Goal: Information Seeking & Learning: Learn about a topic

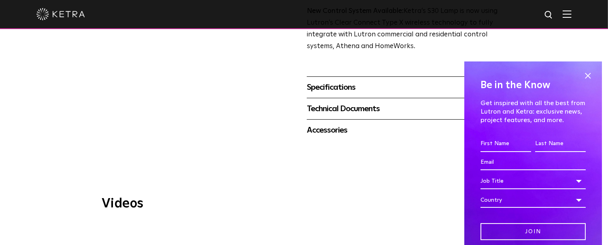
scroll to position [162, 0]
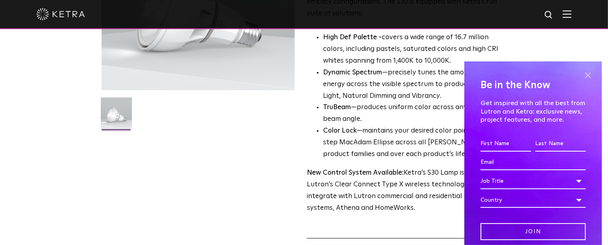
click at [585, 72] on span at bounding box center [588, 76] width 12 height 12
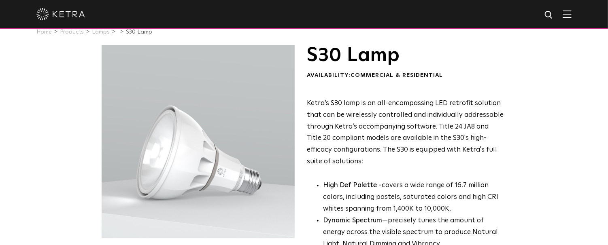
scroll to position [0, 0]
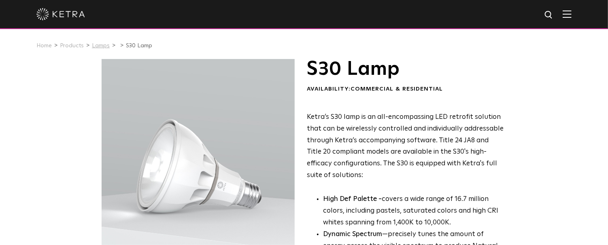
click at [95, 47] on link "Lamps" at bounding box center [101, 46] width 18 height 6
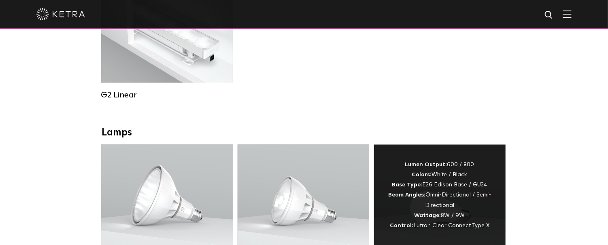
scroll to position [567, 0]
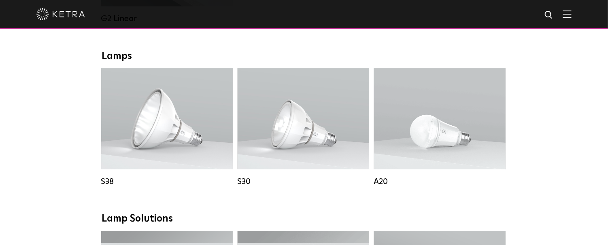
click at [60, 16] on img at bounding box center [60, 14] width 49 height 12
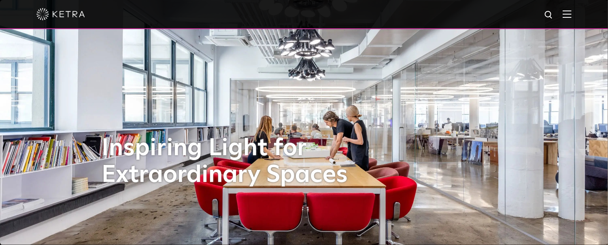
click at [572, 13] on img at bounding box center [567, 14] width 9 height 8
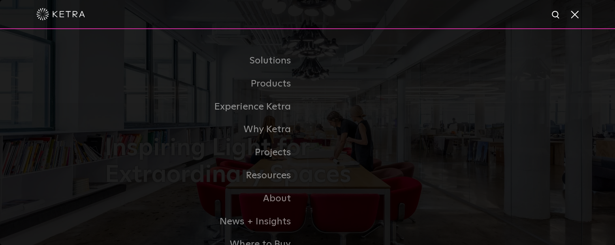
click at [573, 18] on span at bounding box center [573, 14] width 9 height 8
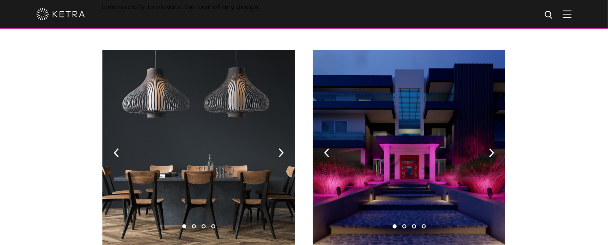
scroll to position [202, 0]
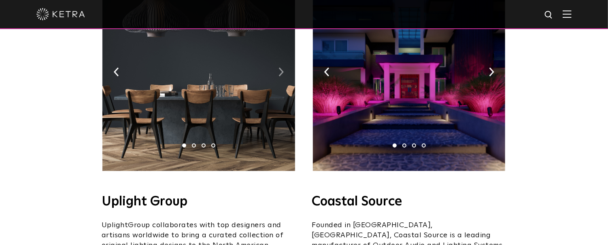
click at [279, 68] on img at bounding box center [281, 72] width 5 height 9
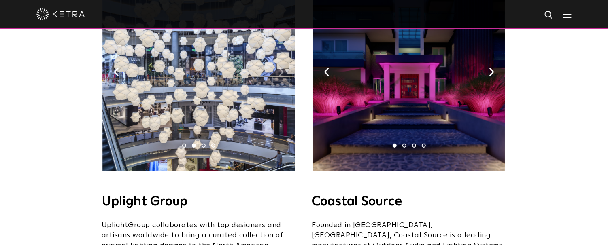
click at [279, 68] on img at bounding box center [281, 72] width 5 height 9
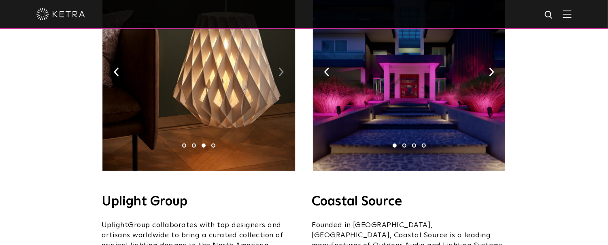
click at [279, 68] on img at bounding box center [281, 72] width 5 height 9
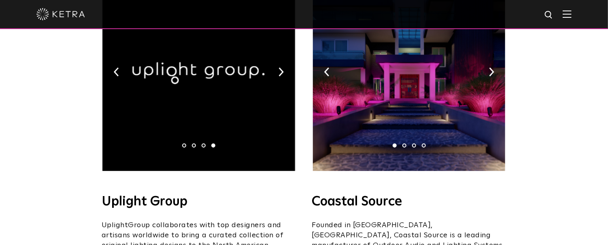
click at [494, 59] on img at bounding box center [409, 70] width 192 height 202
click at [491, 68] on img at bounding box center [491, 72] width 5 height 9
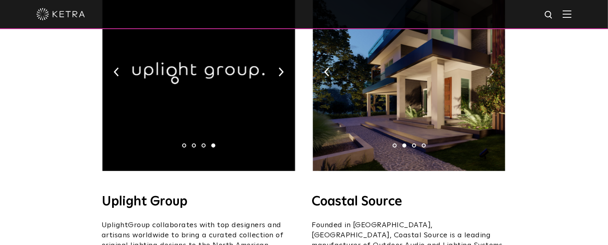
click at [491, 68] on img at bounding box center [491, 72] width 5 height 9
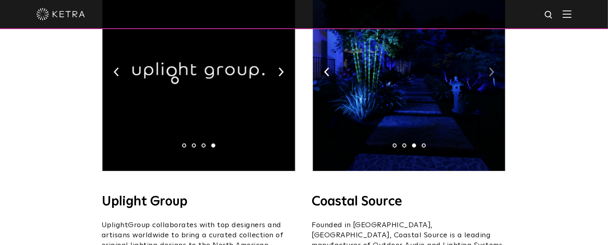
click at [491, 68] on img at bounding box center [491, 72] width 5 height 9
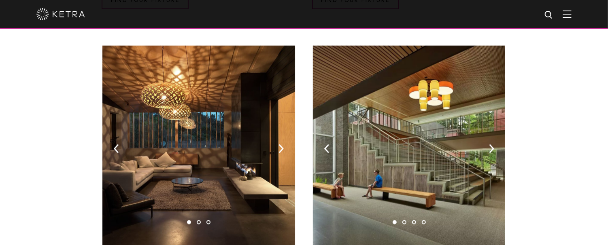
scroll to position [526, 0]
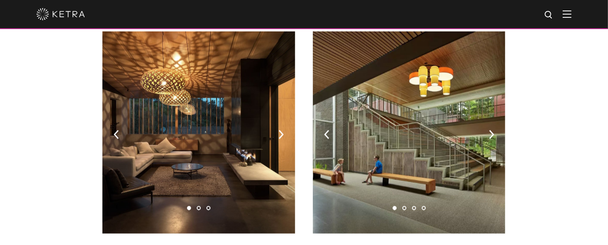
click at [287, 121] on img at bounding box center [198, 133] width 192 height 202
click at [281, 130] on img at bounding box center [281, 134] width 5 height 9
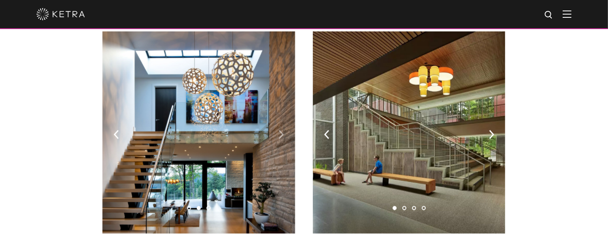
click at [281, 130] on img at bounding box center [281, 134] width 5 height 9
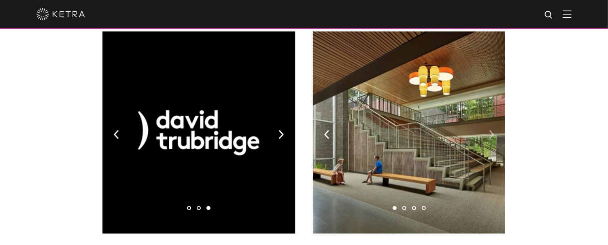
click at [492, 130] on img at bounding box center [491, 134] width 5 height 9
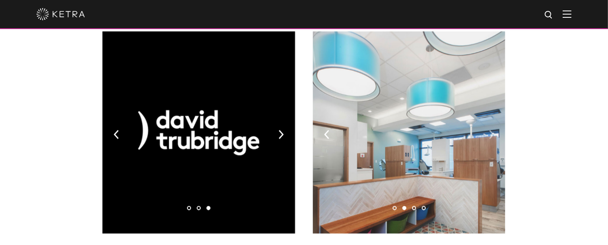
click at [492, 130] on img at bounding box center [491, 134] width 5 height 9
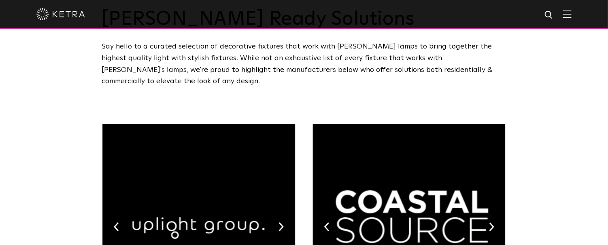
scroll to position [121, 0]
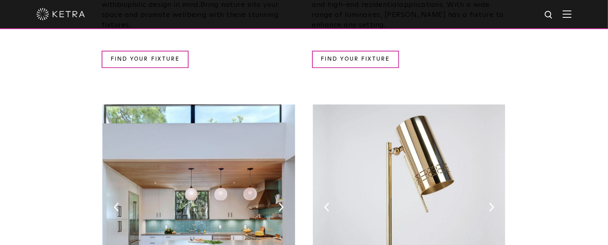
scroll to position [972, 0]
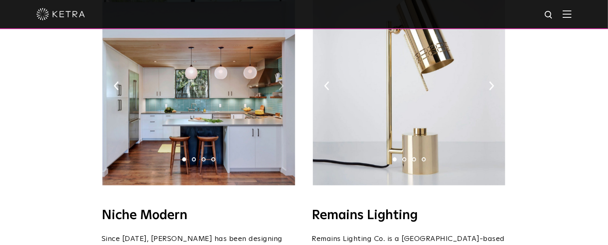
click at [281, 81] on img at bounding box center [281, 85] width 5 height 9
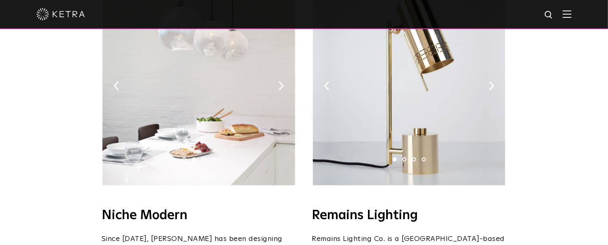
scroll to position [891, 0]
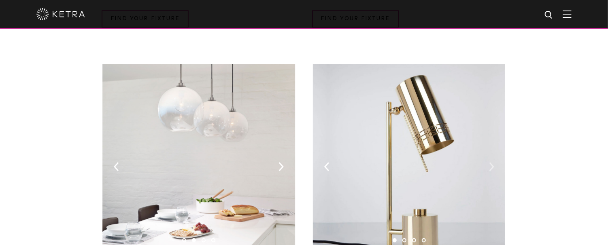
click at [493, 162] on img at bounding box center [491, 166] width 5 height 9
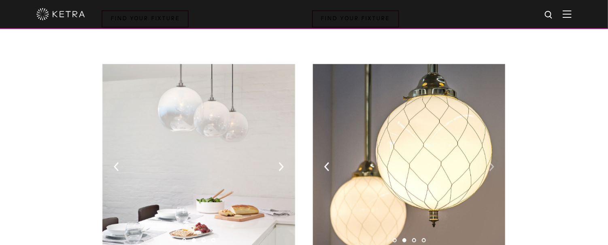
click at [493, 162] on img at bounding box center [491, 166] width 5 height 9
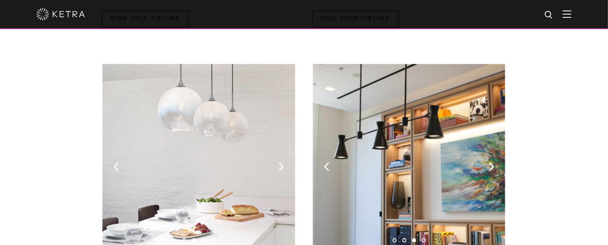
click at [495, 141] on img at bounding box center [409, 165] width 192 height 202
click at [494, 140] on img at bounding box center [409, 165] width 192 height 202
click at [455, 143] on img at bounding box center [409, 165] width 192 height 202
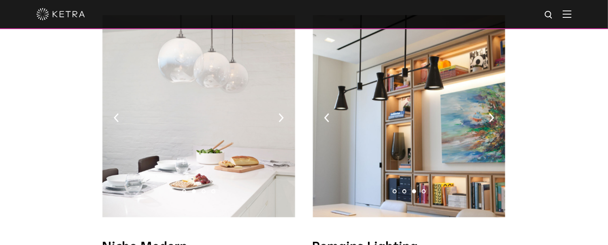
scroll to position [1053, 0]
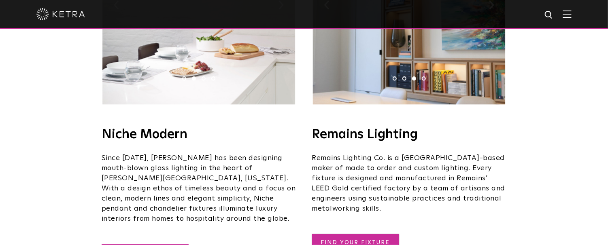
click at [374, 234] on link "FIND YOUR FIXTURE" at bounding box center [355, 242] width 87 height 17
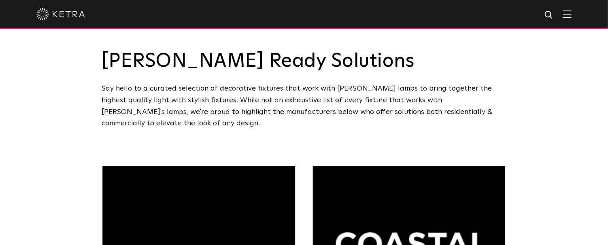
scroll to position [0, 0]
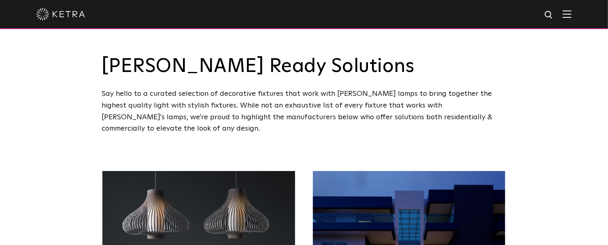
click at [58, 19] on img at bounding box center [60, 14] width 49 height 12
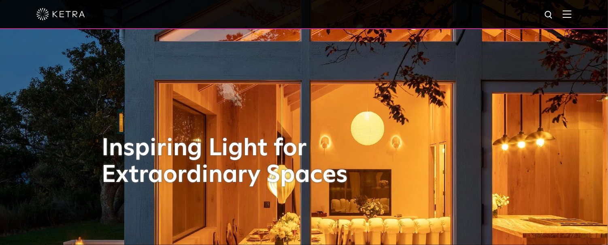
click at [581, 17] on div at bounding box center [304, 14] width 608 height 29
click at [570, 15] on img at bounding box center [567, 14] width 9 height 8
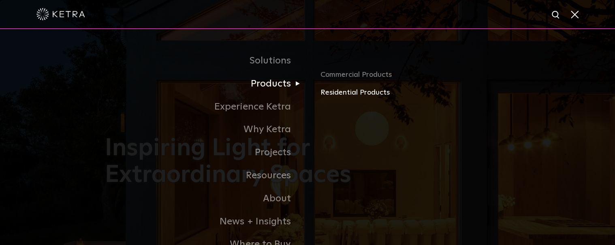
click at [351, 96] on link "Residential Products" at bounding box center [414, 93] width 189 height 12
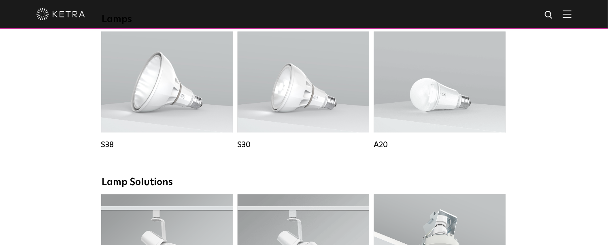
scroll to position [445, 0]
